Goal: Find specific page/section: Find specific page/section

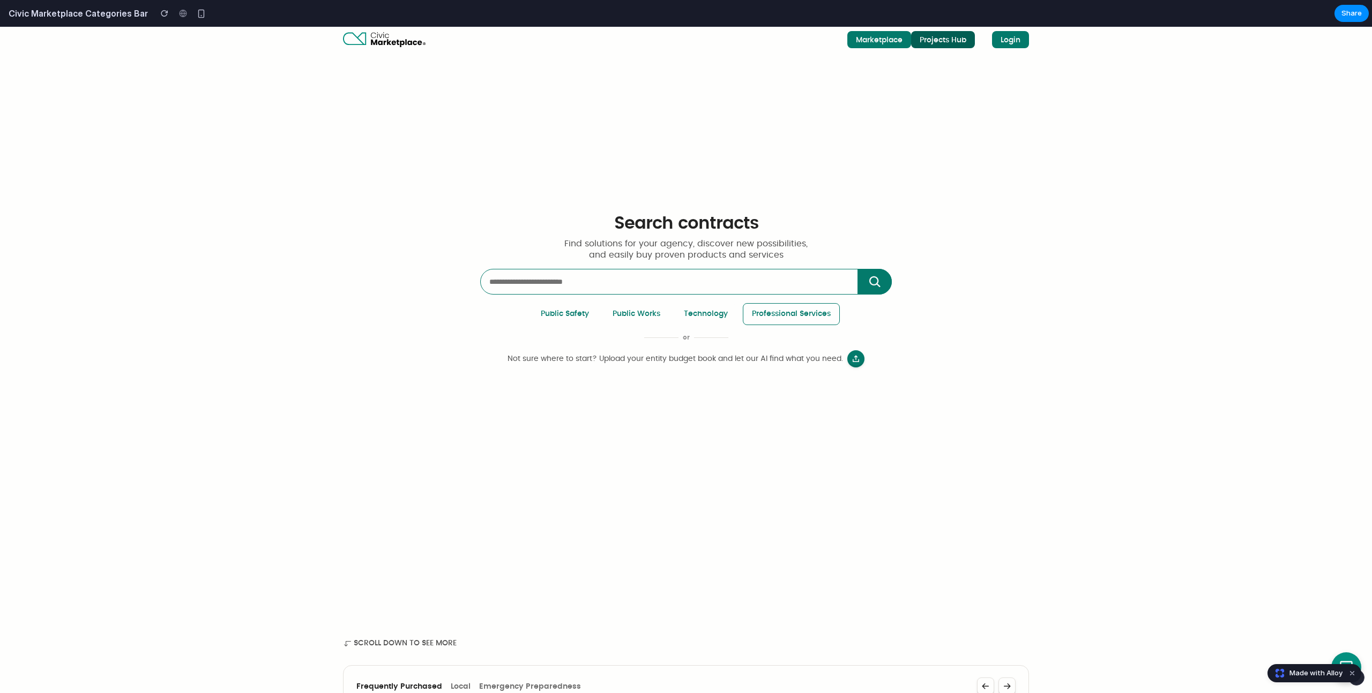
click at [920, 44] on div "Projects Hub" at bounding box center [943, 40] width 47 height 8
click at [858, 43] on div "Marketplace" at bounding box center [879, 40] width 47 height 8
click at [197, 12] on div "button" at bounding box center [201, 13] width 9 height 9
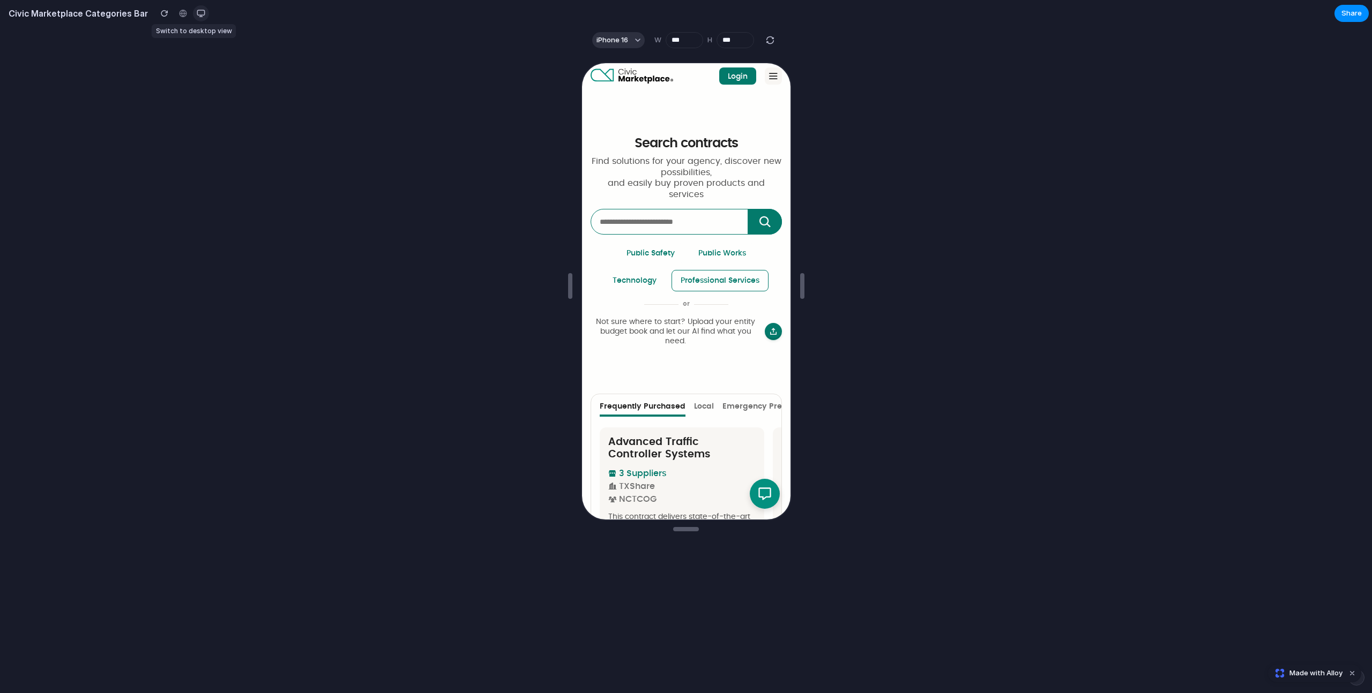
click at [197, 12] on div "button" at bounding box center [201, 13] width 9 height 9
